Goal: Task Accomplishment & Management: Use online tool/utility

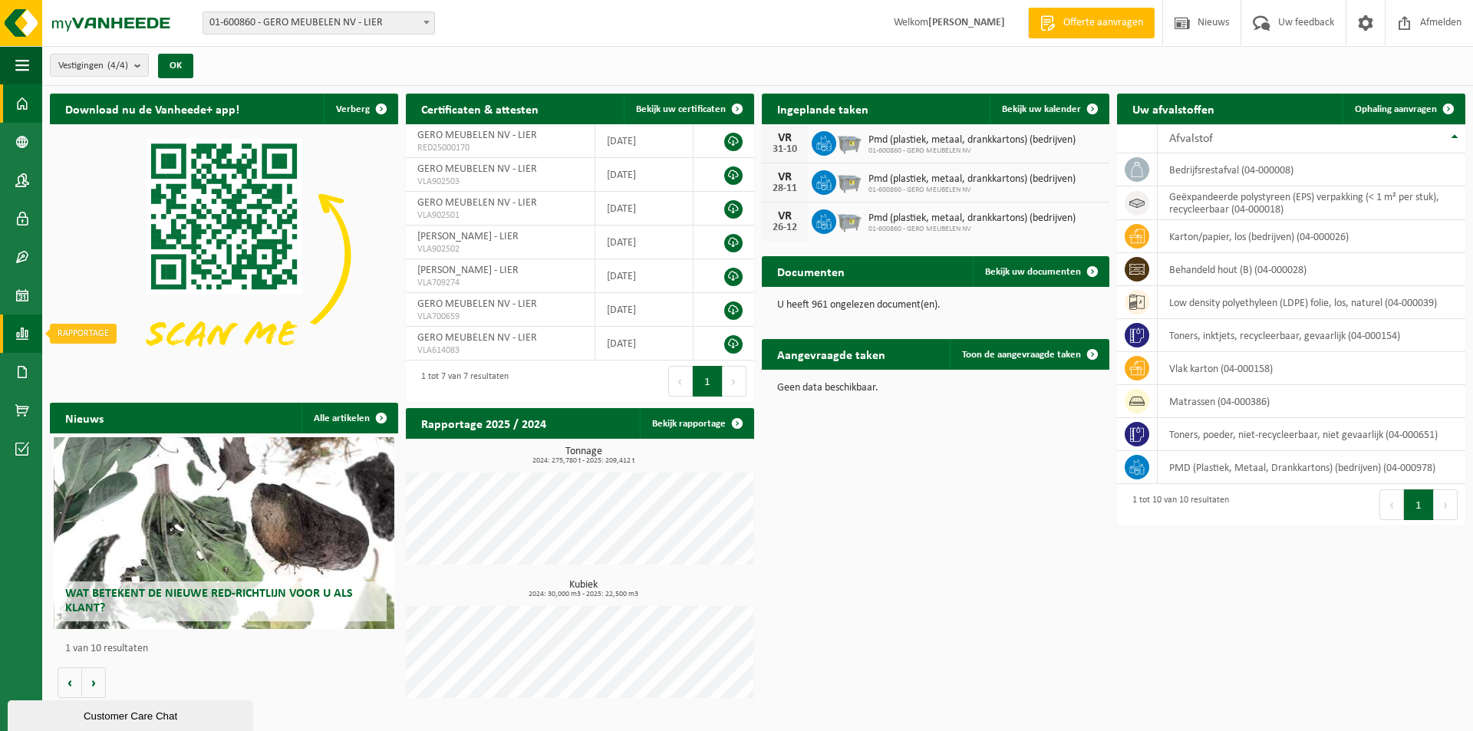
click at [18, 332] on span at bounding box center [22, 334] width 14 height 38
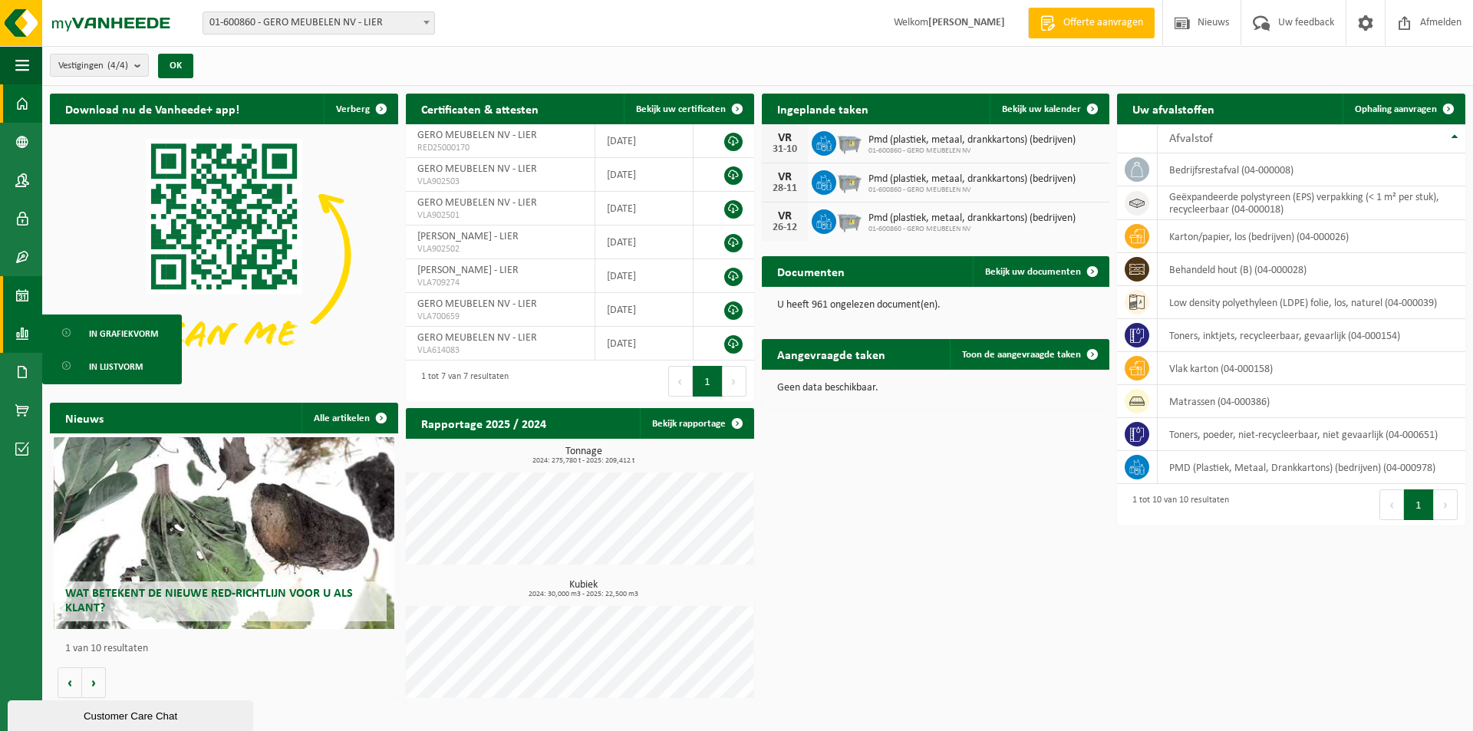
click at [18, 295] on span at bounding box center [22, 295] width 14 height 38
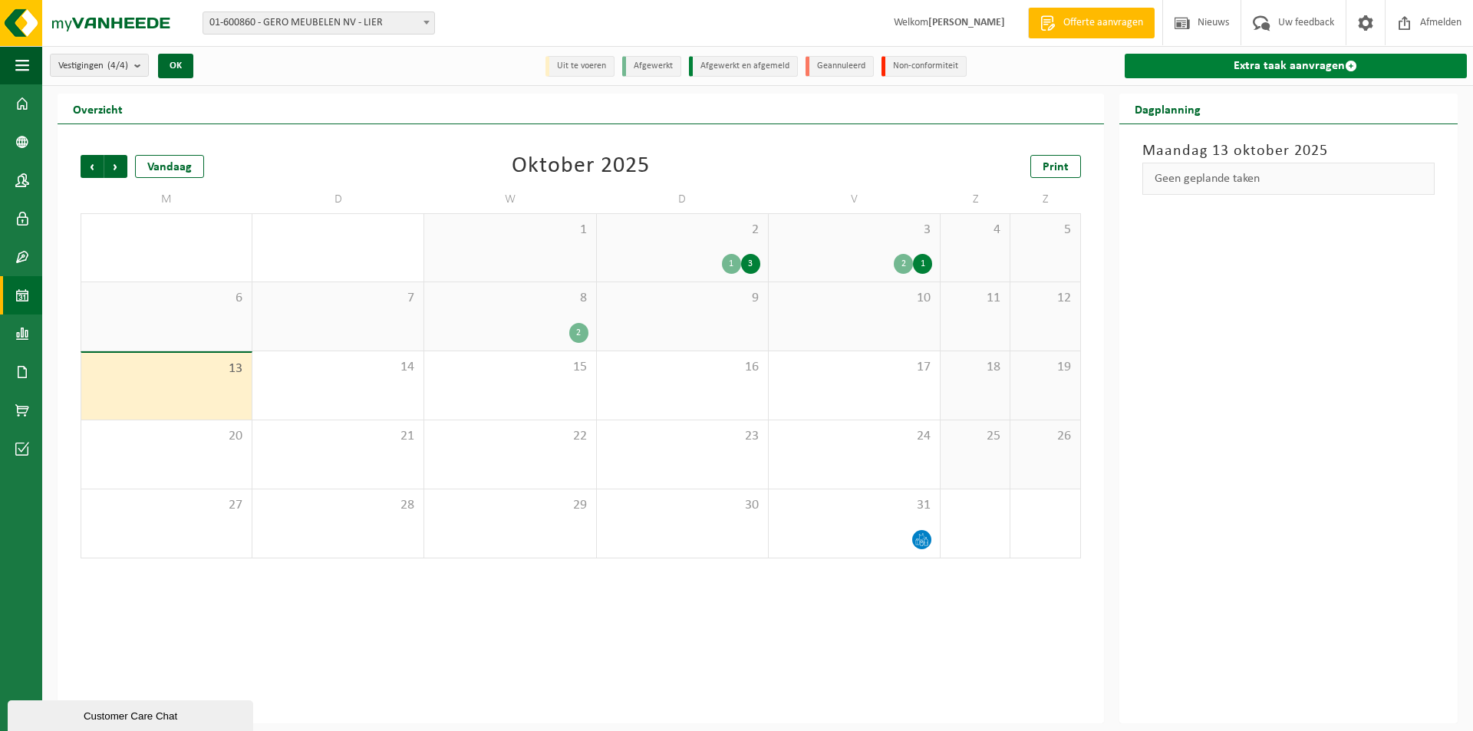
click at [1288, 64] on link "Extra taak aanvragen" at bounding box center [1296, 66] width 342 height 25
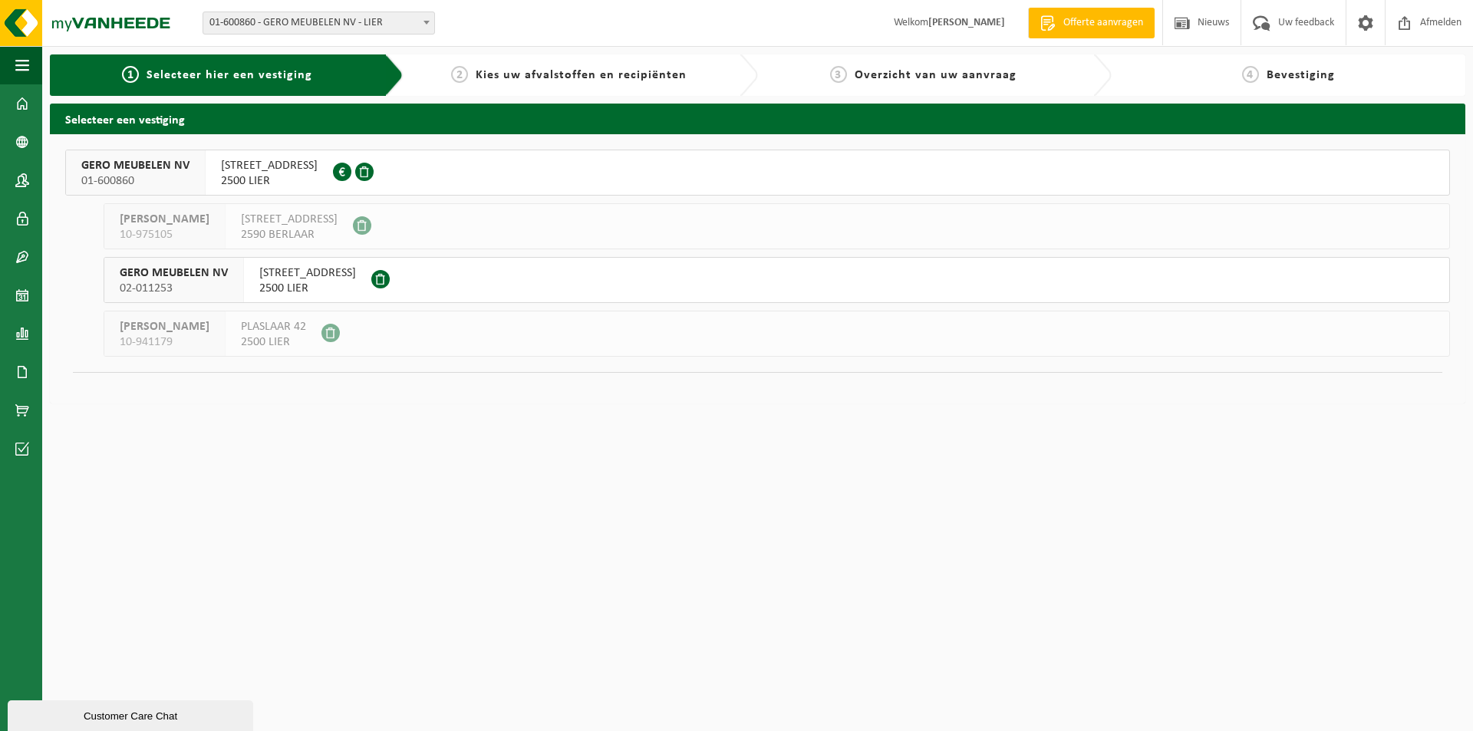
click at [283, 166] on span "[STREET_ADDRESS]" at bounding box center [269, 165] width 97 height 15
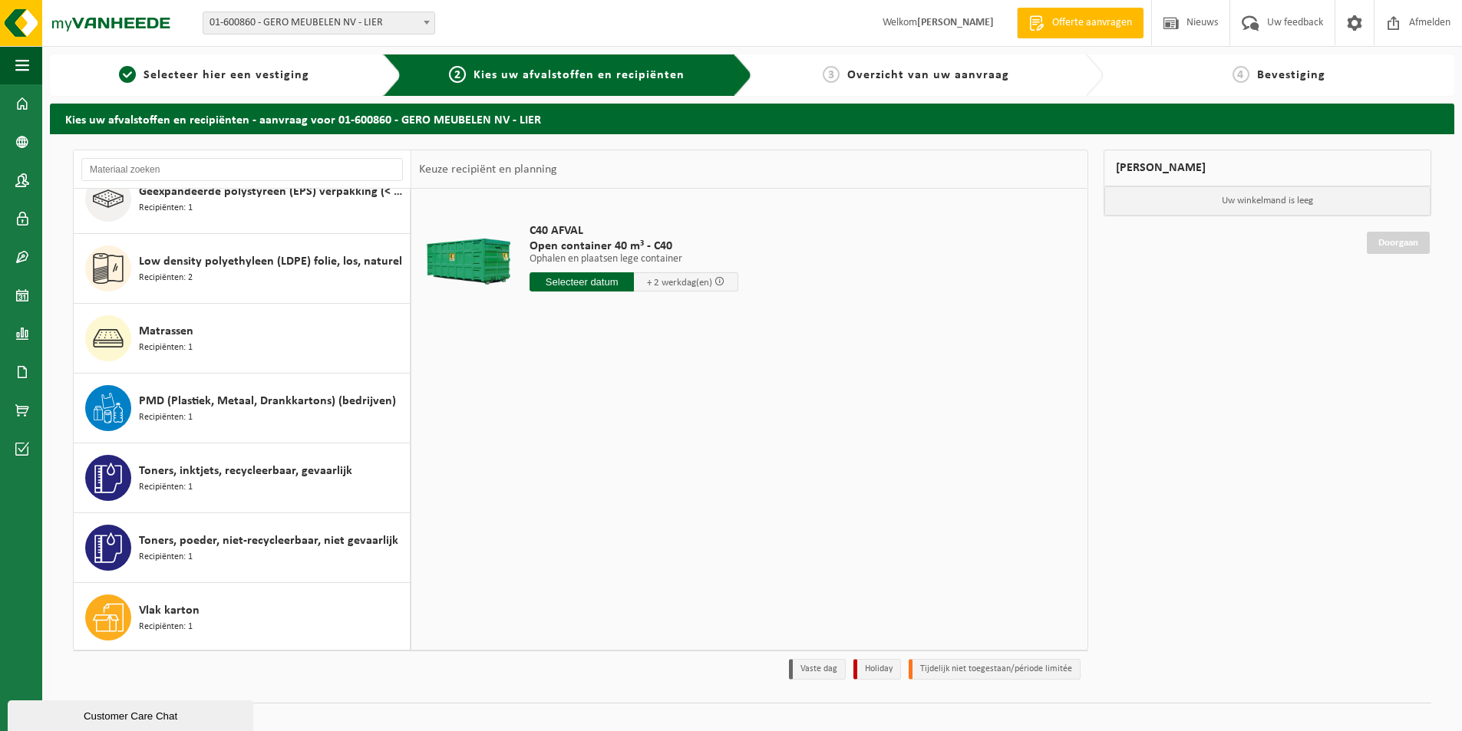
scroll to position [166, 0]
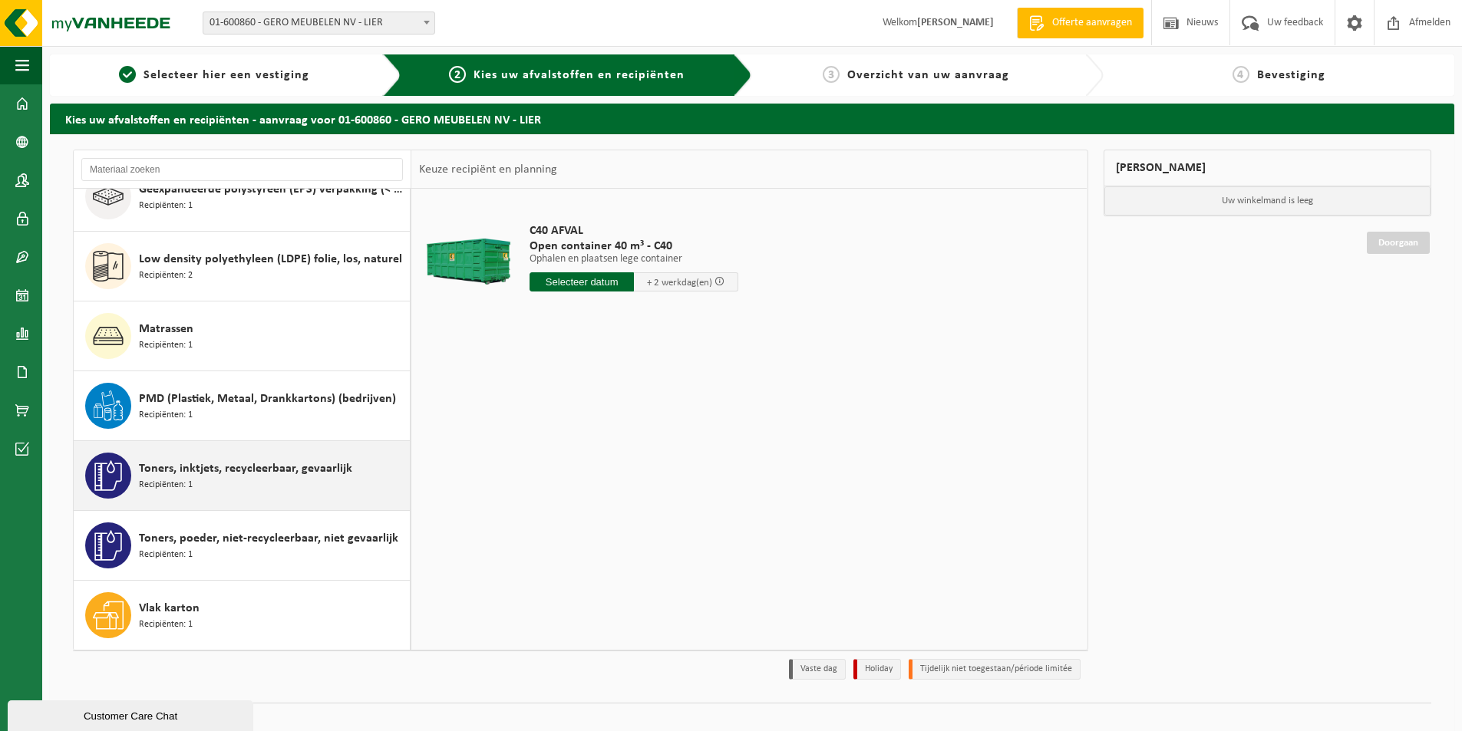
click at [246, 472] on span "Toners, inktjets, recycleerbaar, gevaarlijk" at bounding box center [245, 469] width 213 height 18
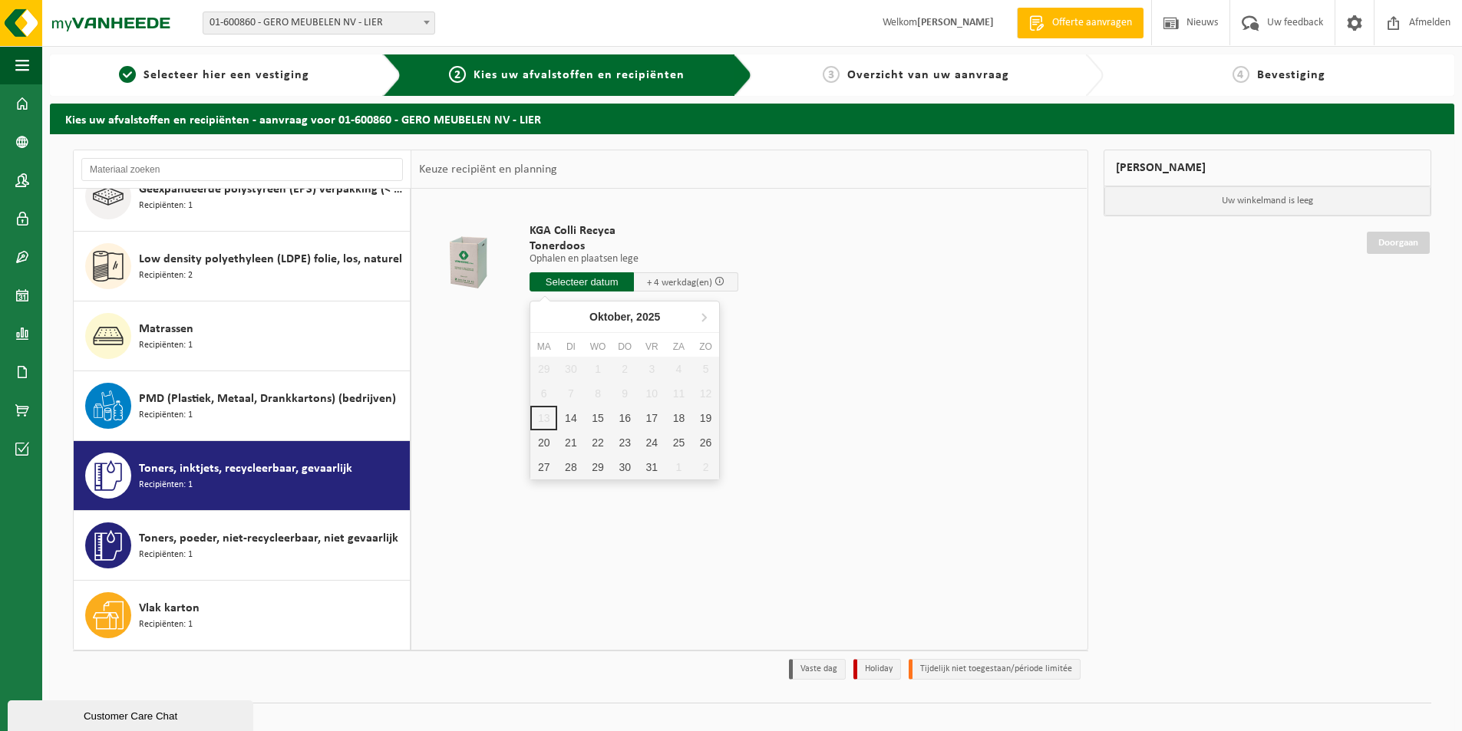
click at [598, 280] on input "text" at bounding box center [581, 281] width 104 height 19
click at [569, 417] on div "14" at bounding box center [570, 418] width 27 height 25
type input "Van 2025-10-14"
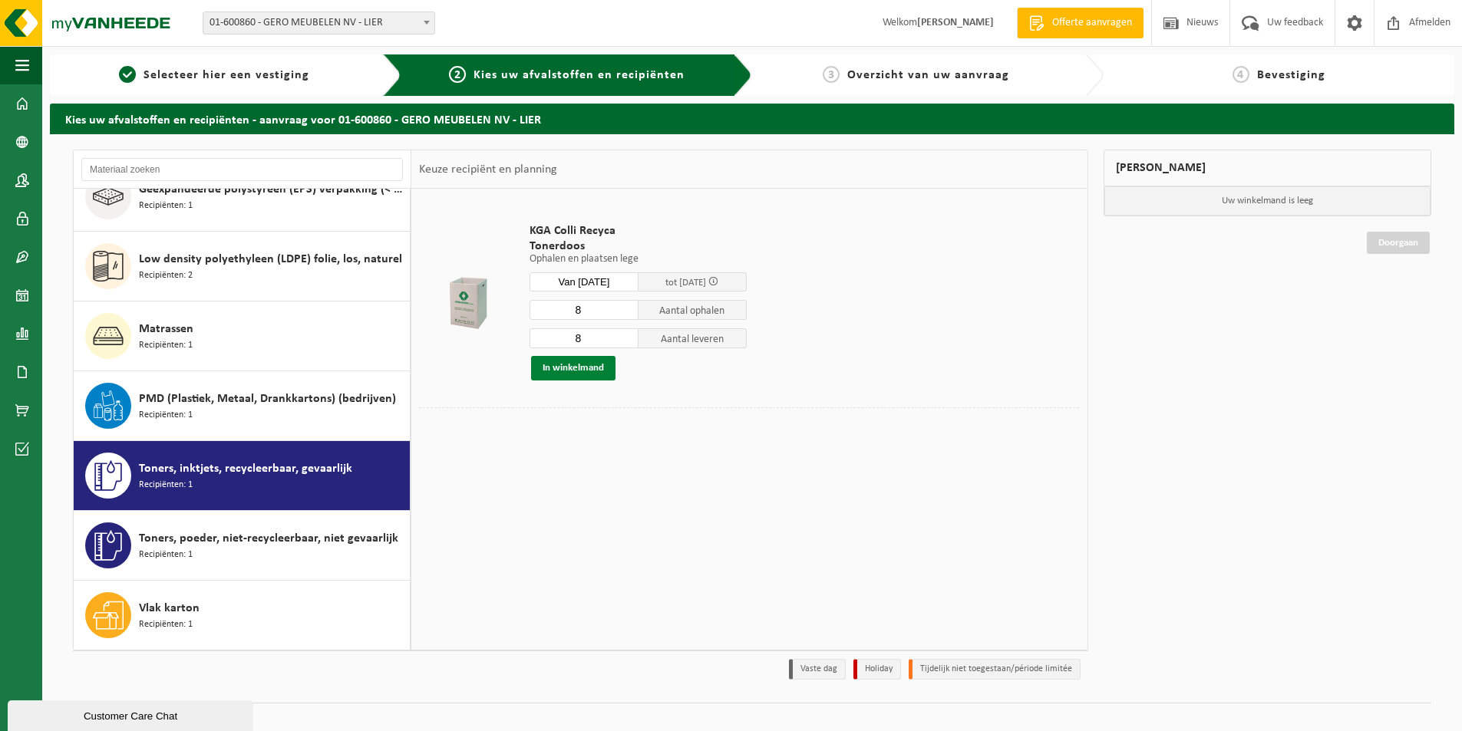
click at [572, 371] on button "In winkelmand" at bounding box center [573, 368] width 84 height 25
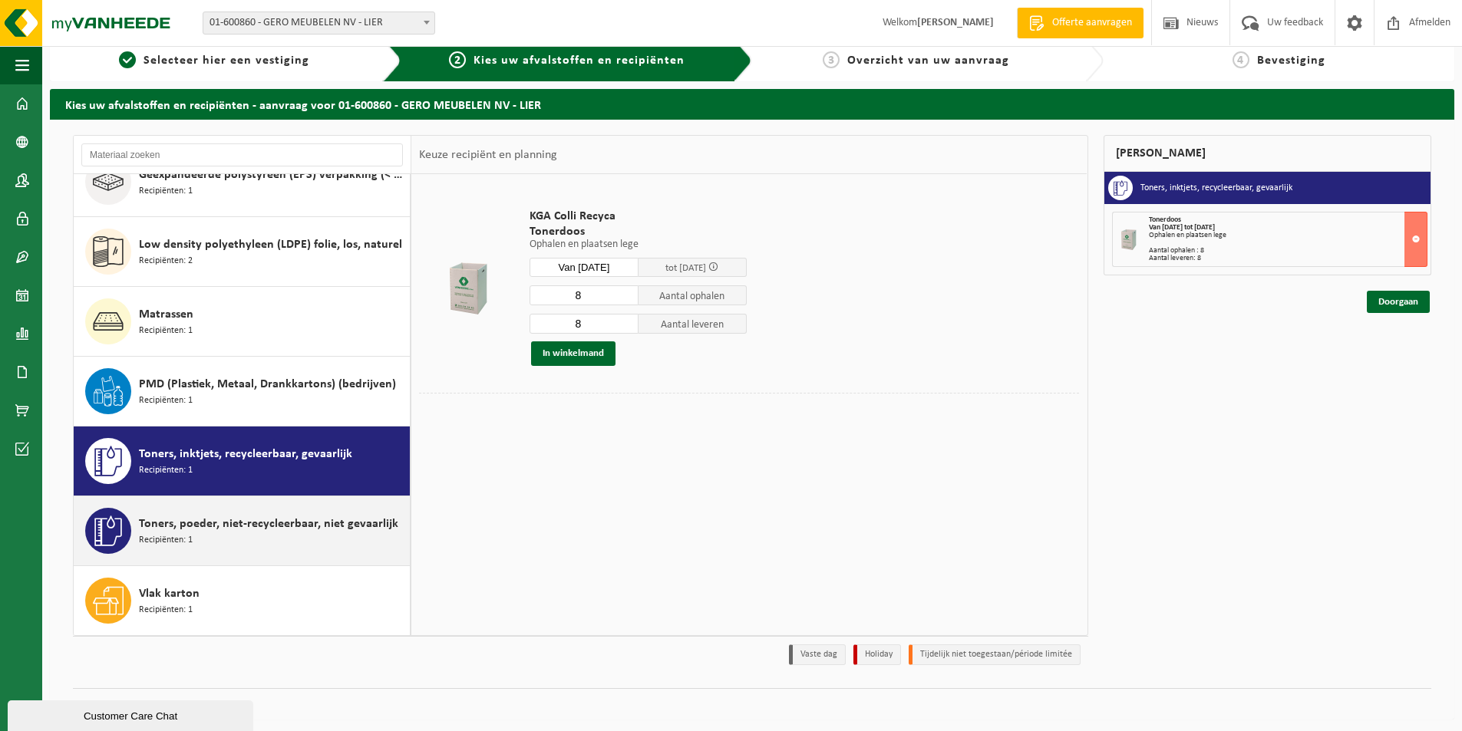
scroll to position [18, 0]
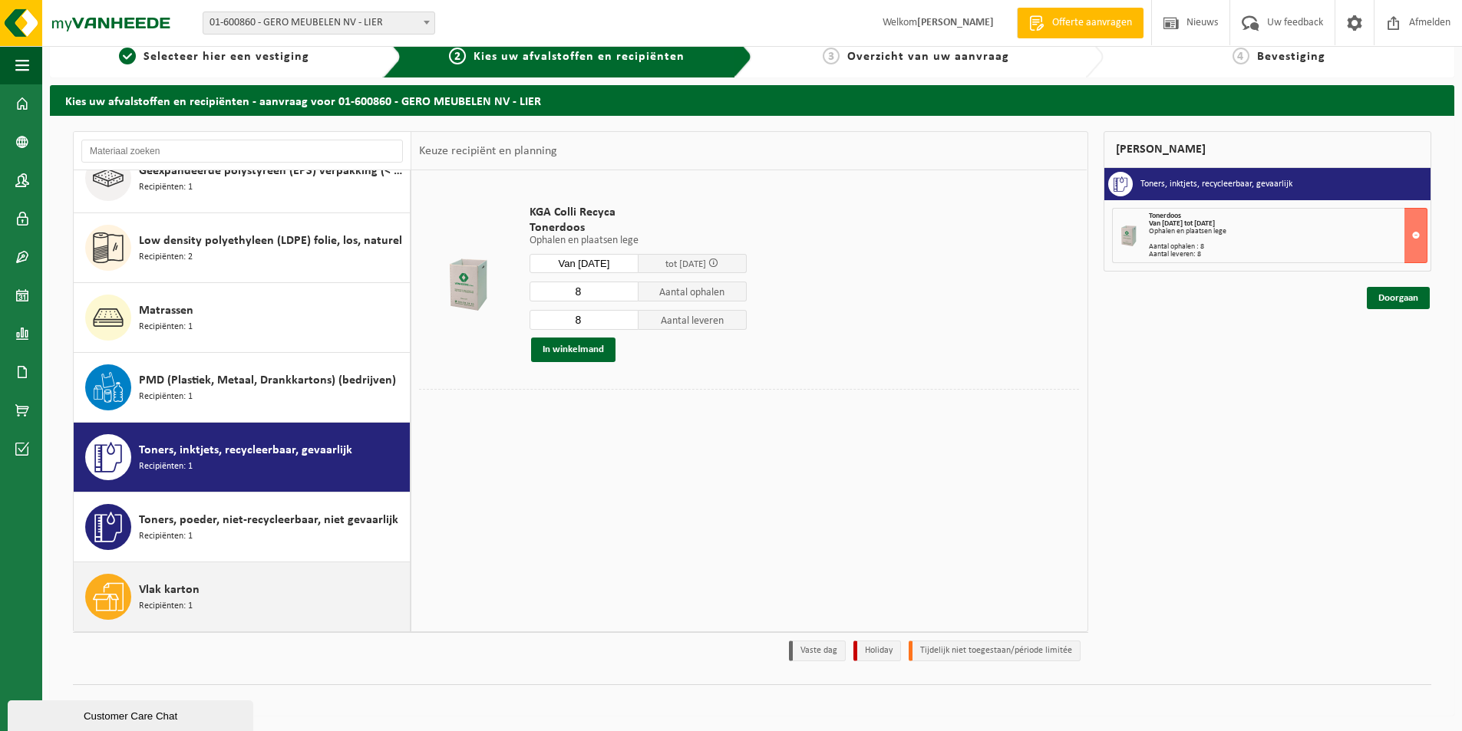
click at [284, 588] on div "Vlak karton Recipiënten: 1" at bounding box center [272, 597] width 267 height 46
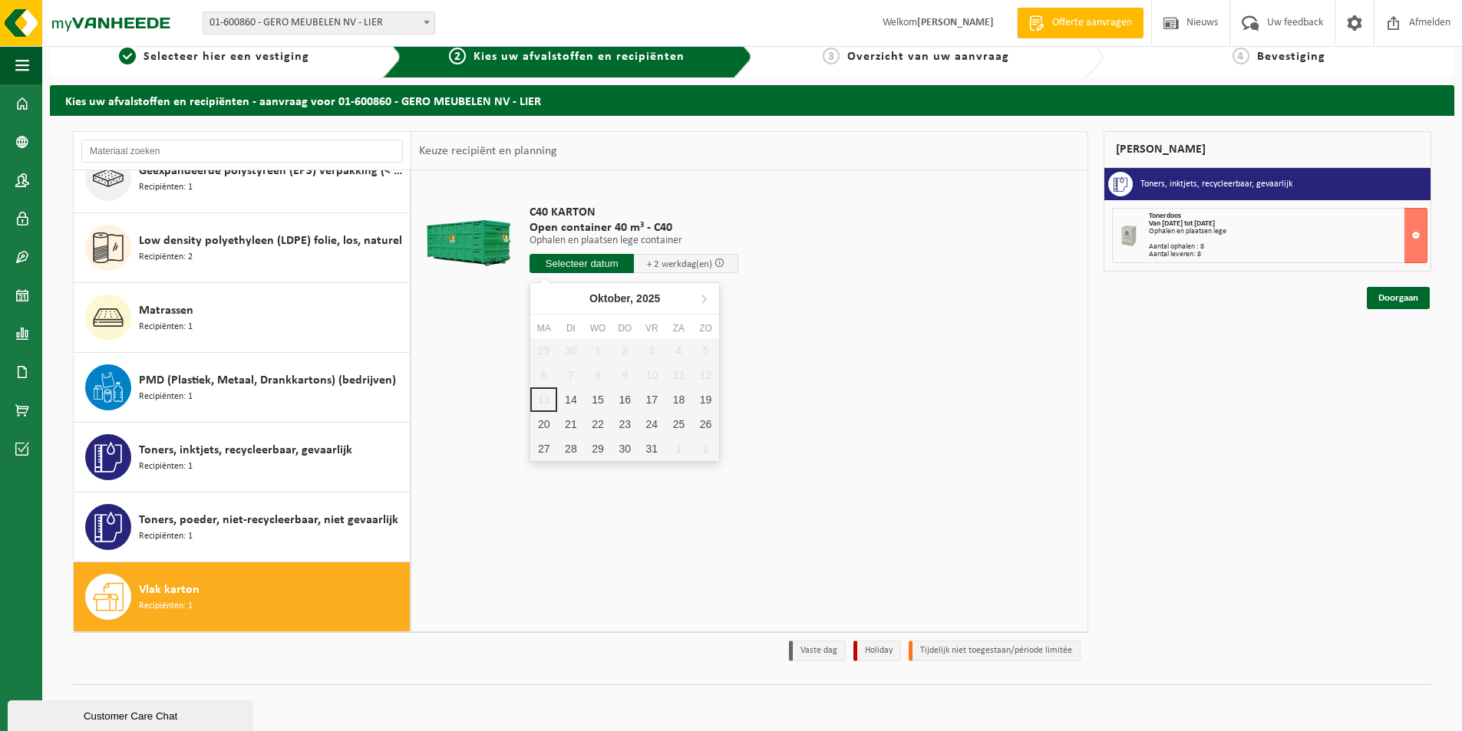
click at [617, 259] on input "text" at bounding box center [581, 263] width 104 height 19
click at [593, 399] on div "15" at bounding box center [597, 399] width 27 height 25
type input "Van 2025-10-15"
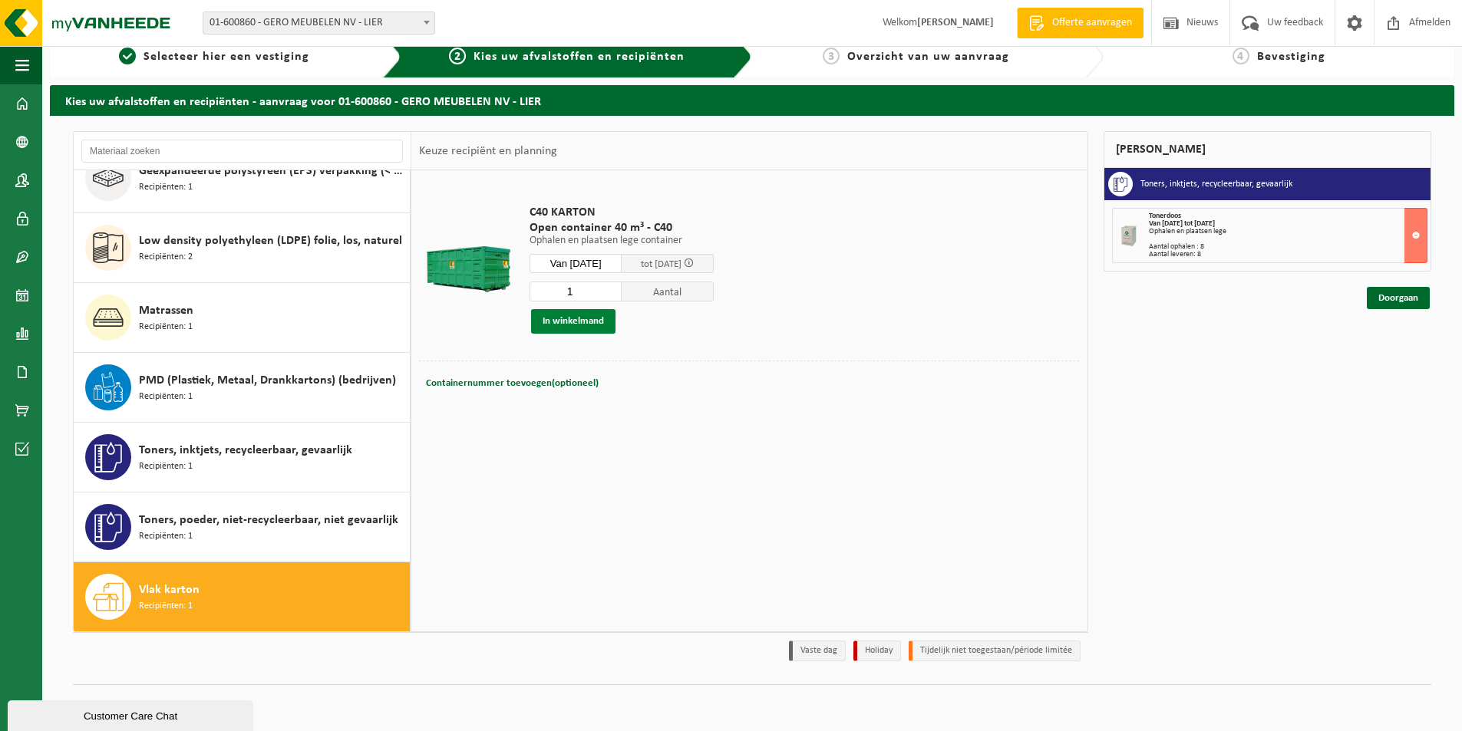
click at [584, 314] on button "In winkelmand" at bounding box center [573, 321] width 84 height 25
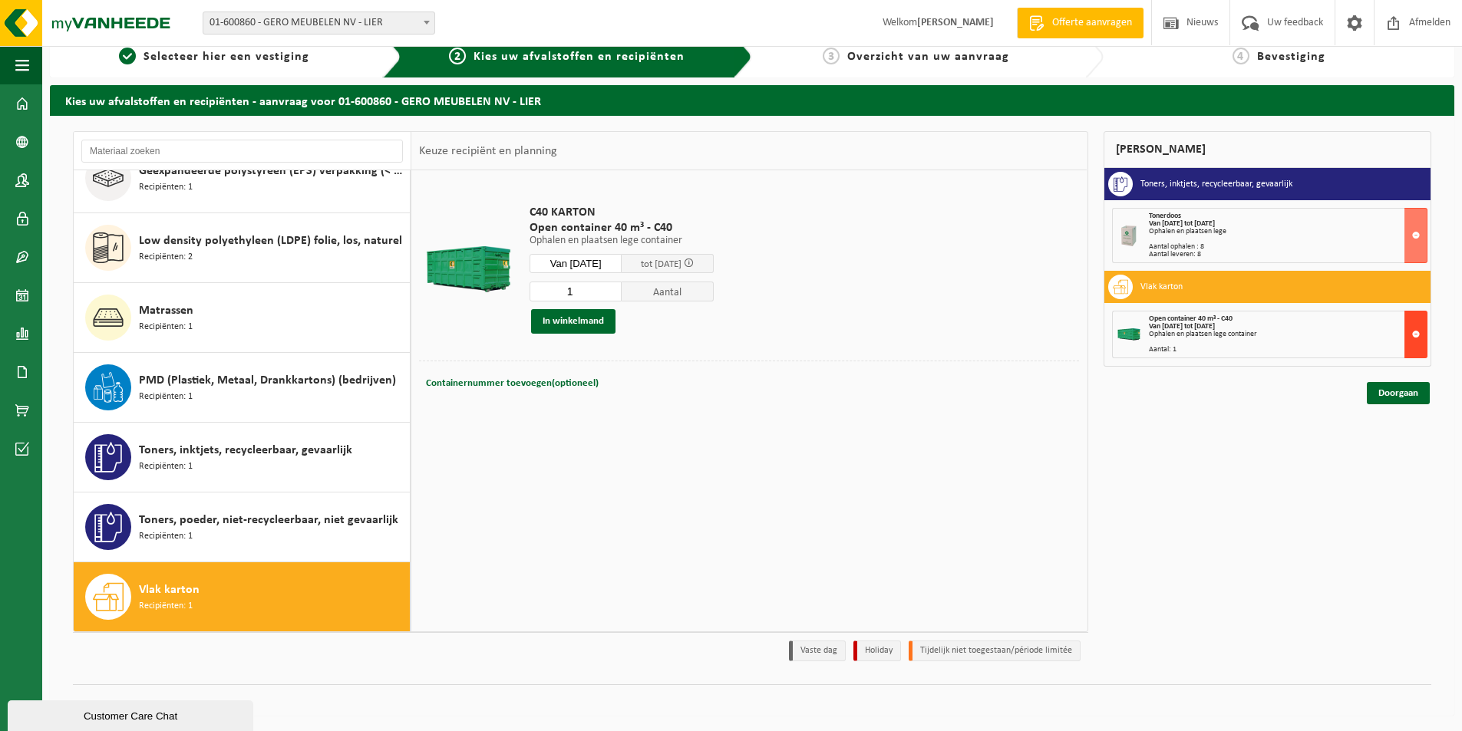
click at [1418, 331] on button at bounding box center [1415, 335] width 23 height 48
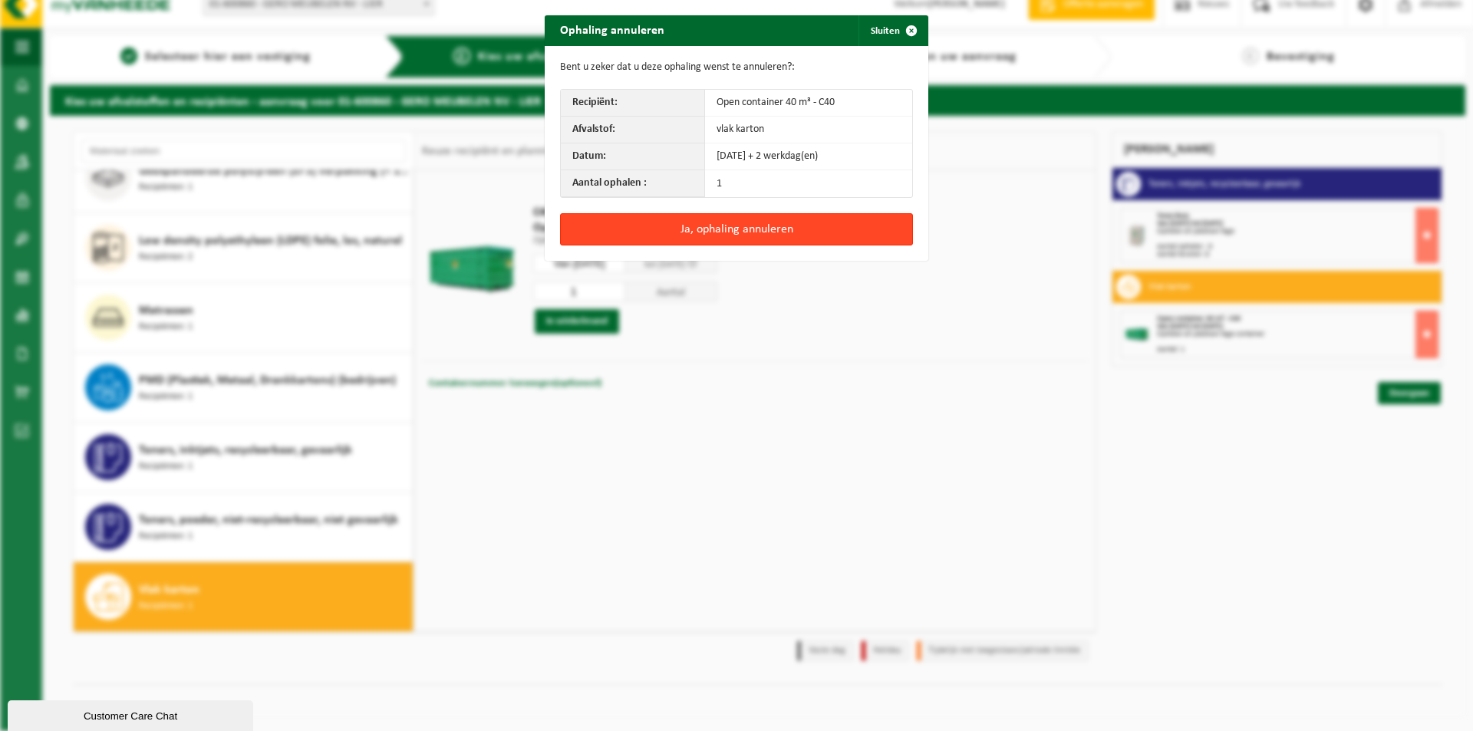
click at [770, 228] on button "Ja, ophaling annuleren" at bounding box center [736, 229] width 353 height 32
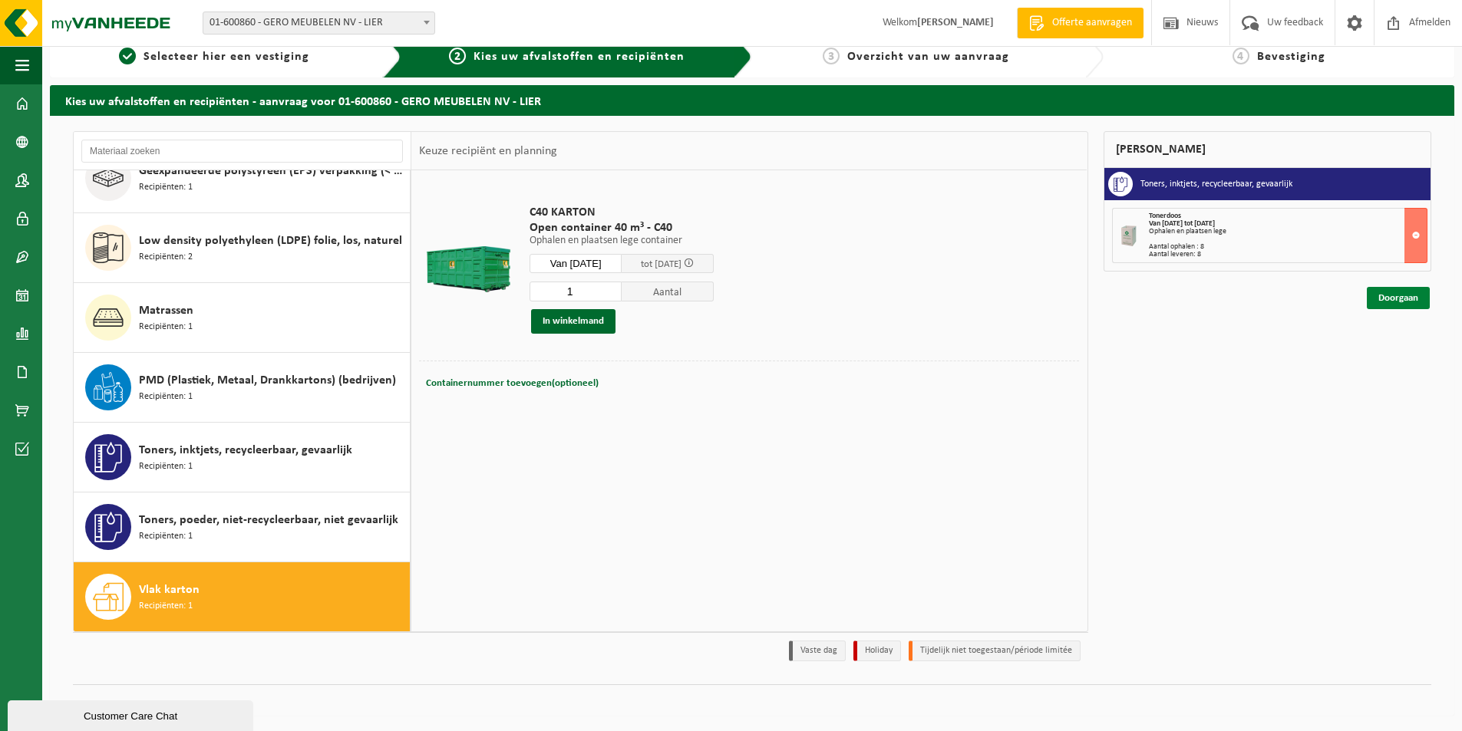
click at [1393, 295] on link "Doorgaan" at bounding box center [1397, 298] width 63 height 22
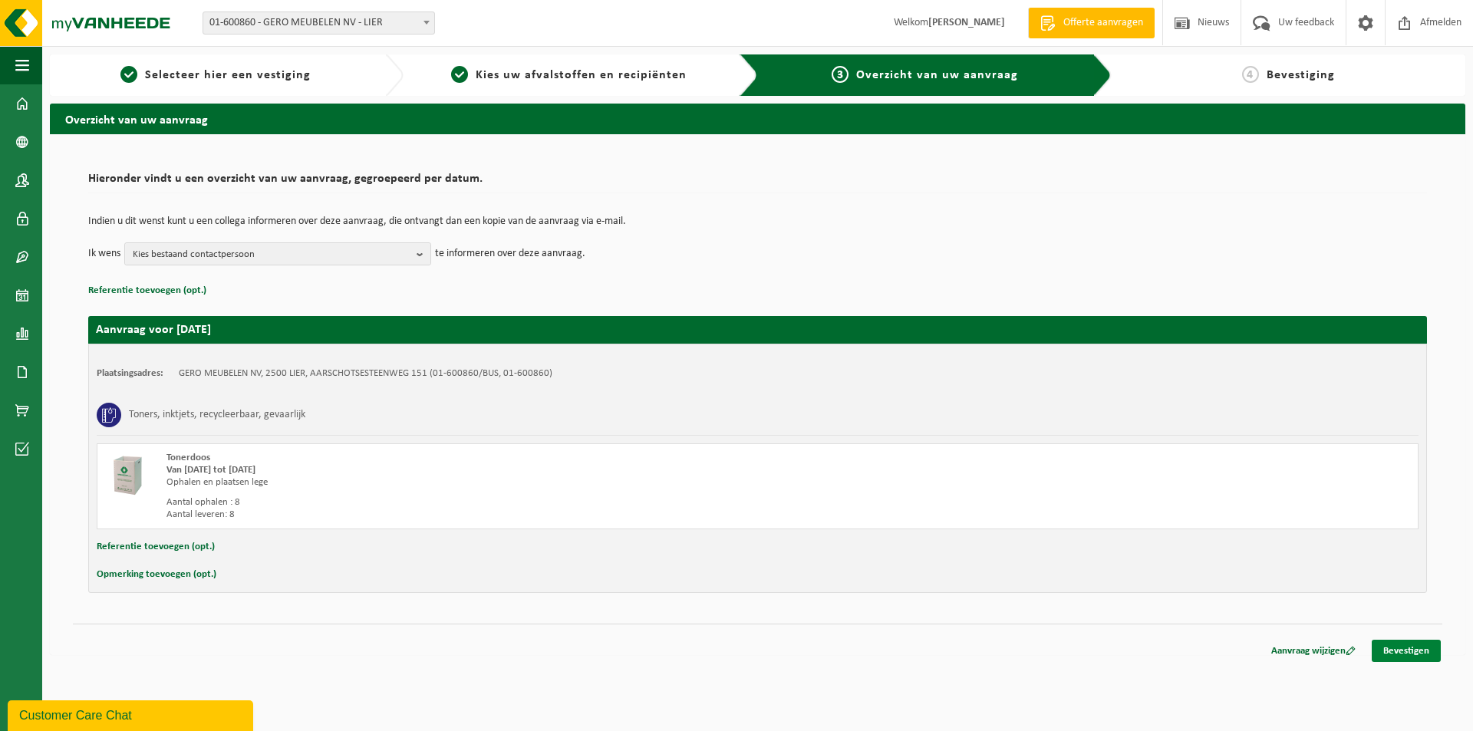
click at [1414, 648] on link "Bevestigen" at bounding box center [1406, 651] width 69 height 22
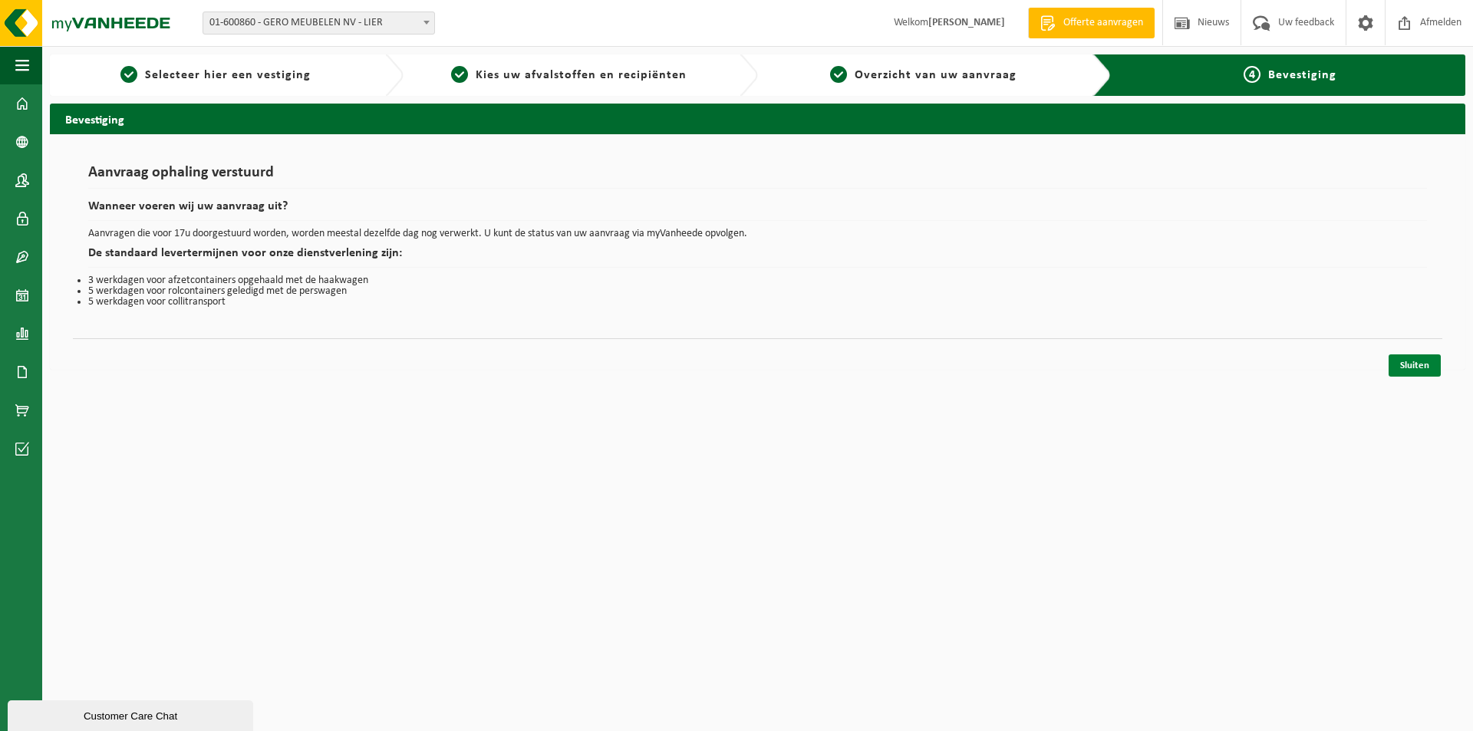
click at [1423, 363] on link "Sluiten" at bounding box center [1415, 365] width 52 height 22
